Goal: Task Accomplishment & Management: Manage account settings

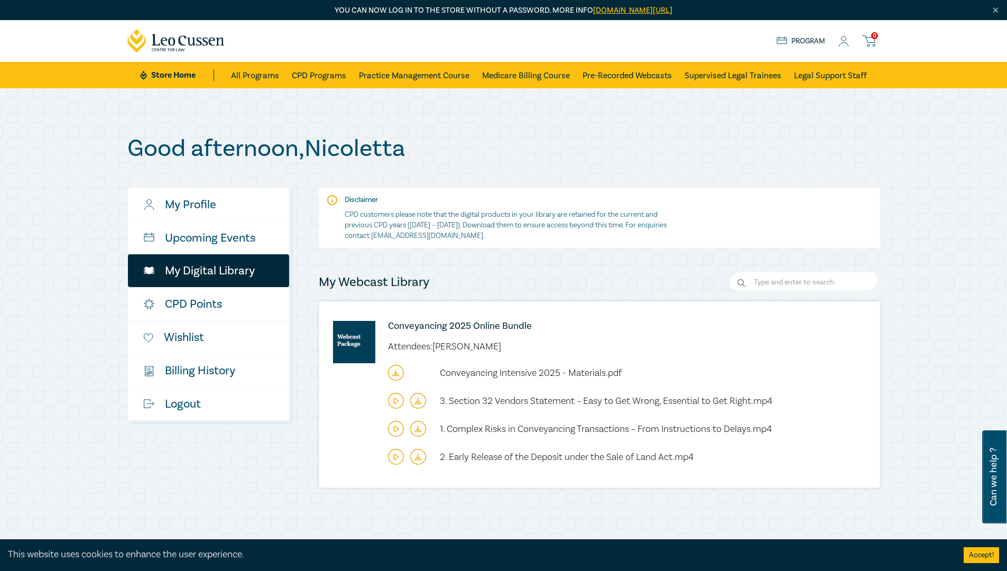
click at [841, 43] on icon at bounding box center [844, 45] width 10 height 4
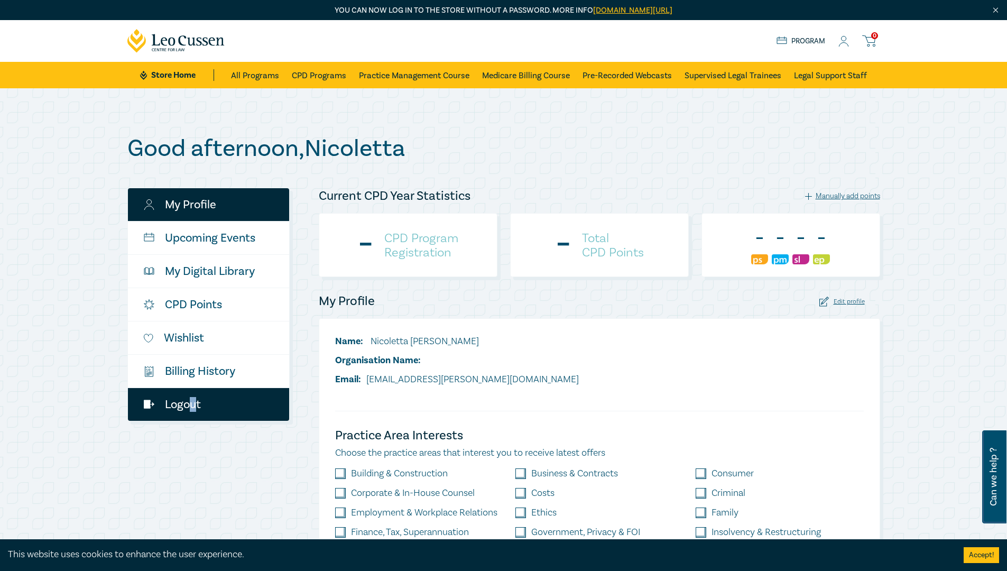
click at [187, 403] on link "Logout" at bounding box center [208, 404] width 161 height 33
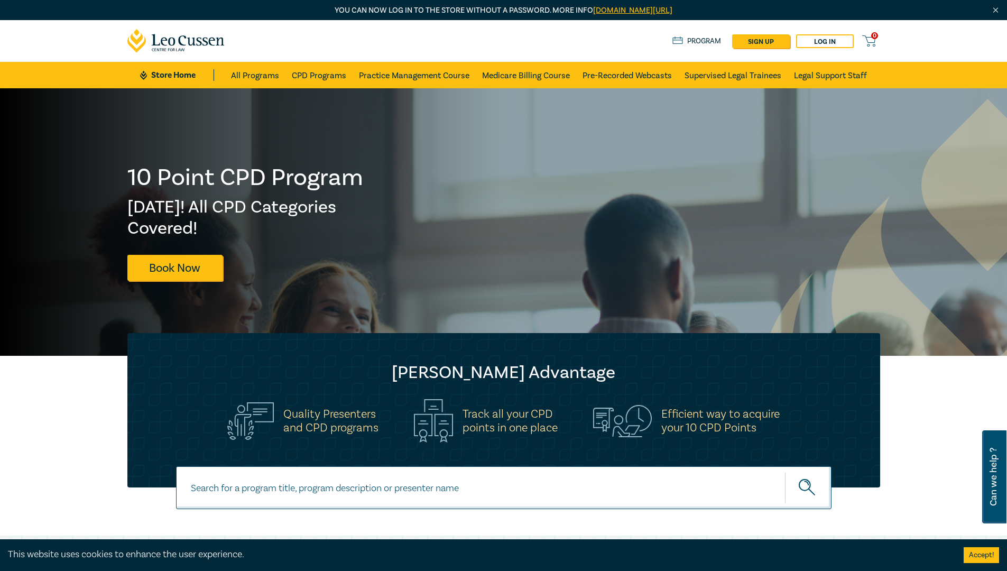
click at [995, 6] on img "Close" at bounding box center [995, 10] width 9 height 9
